Goal: Complete application form

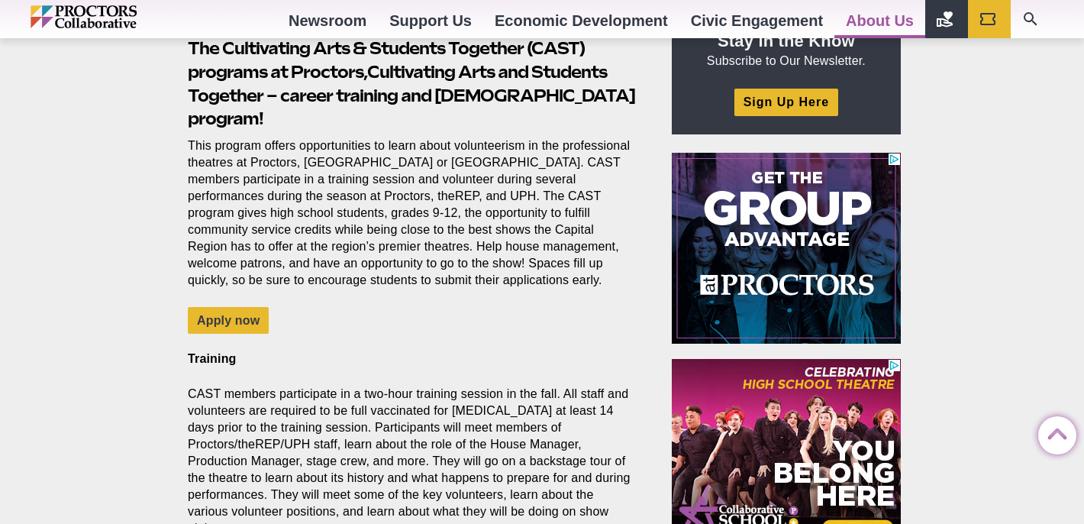
scroll to position [565, 0]
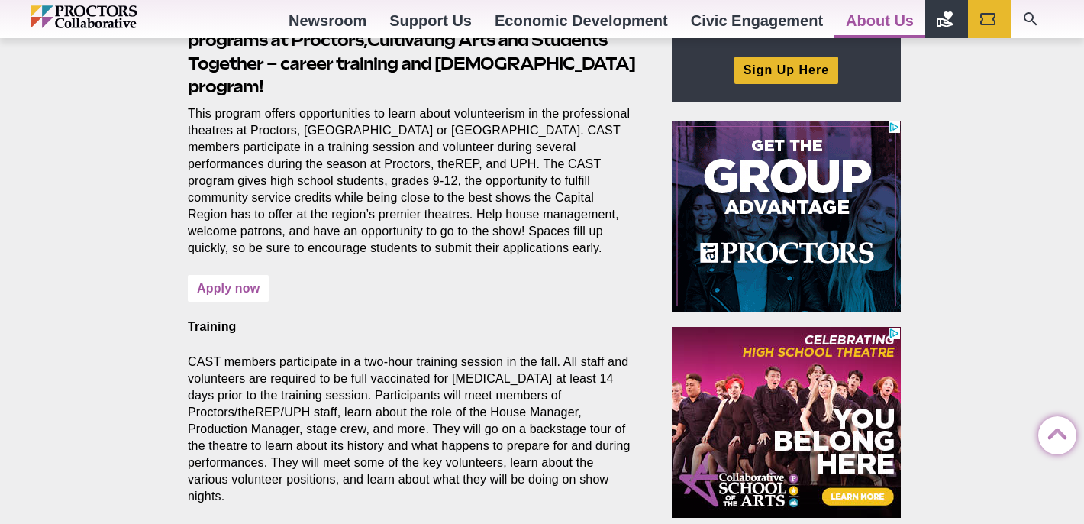
click at [257, 275] on link "Apply now" at bounding box center [228, 288] width 81 height 27
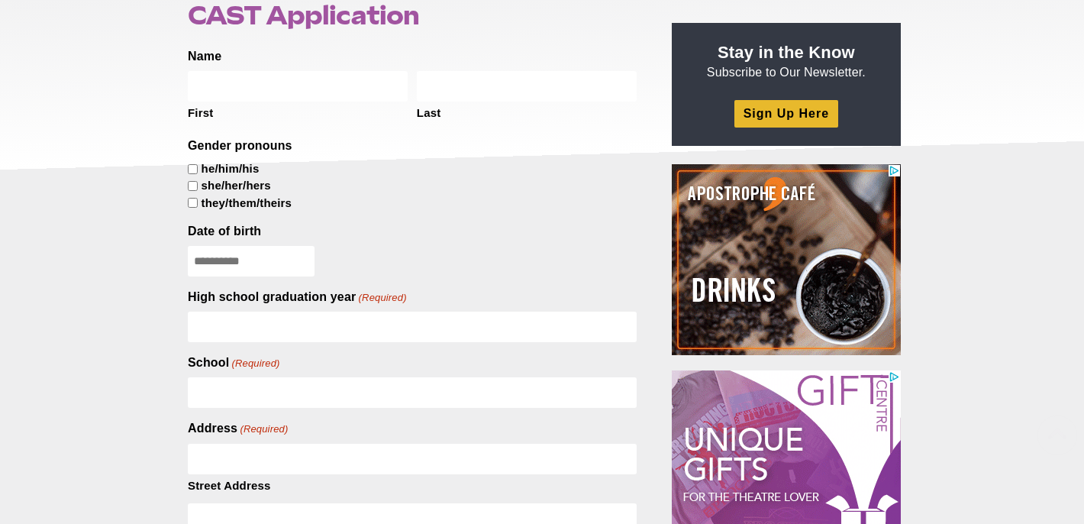
scroll to position [195, 0]
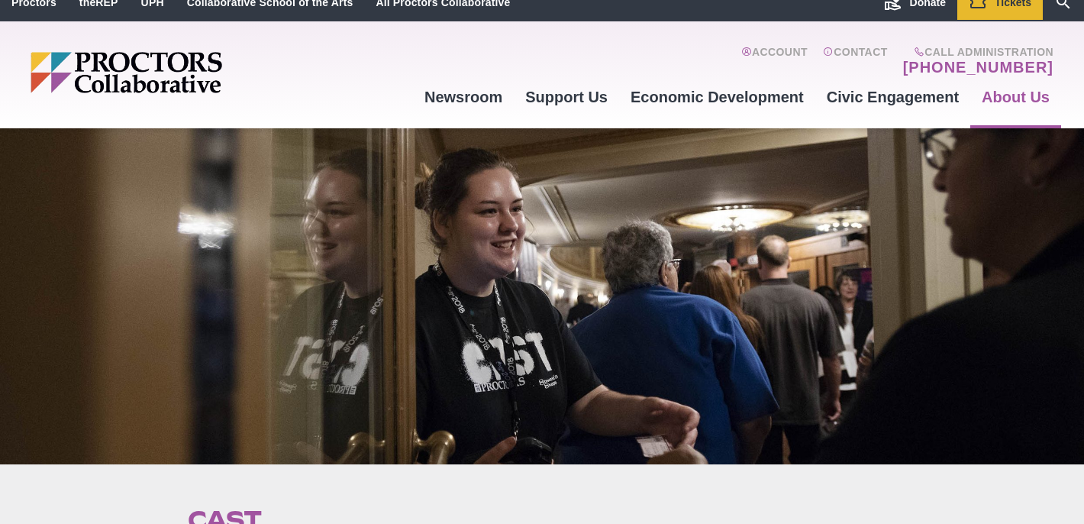
scroll to position [14, 0]
